Goal: Task Accomplishment & Management: Use online tool/utility

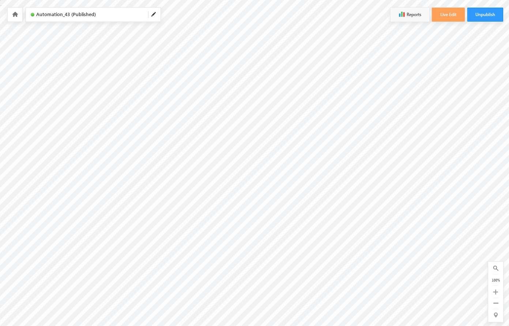
click at [496, 292] on icon at bounding box center [495, 292] width 5 height 5
